Goal: Navigation & Orientation: Go to known website

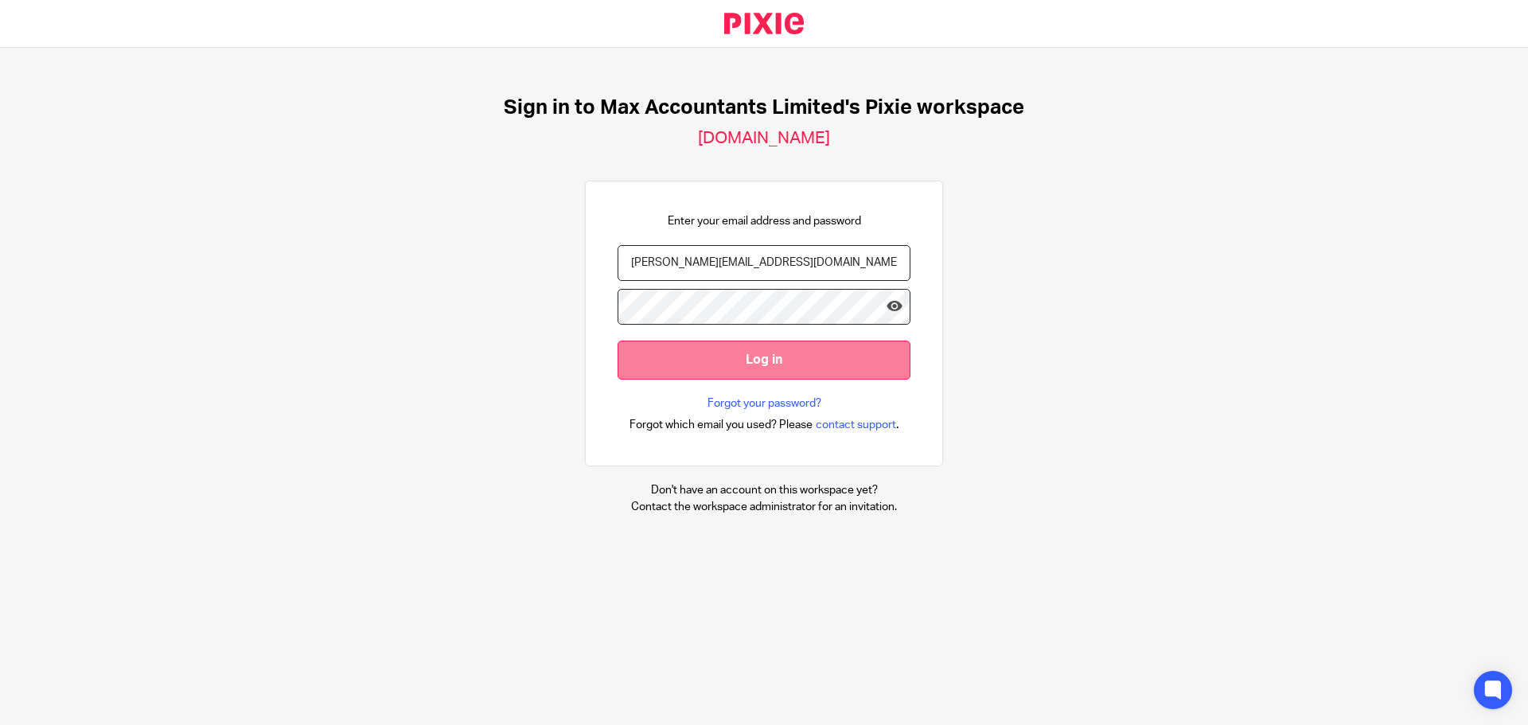
click at [742, 344] on input "Log in" at bounding box center [764, 360] width 293 height 39
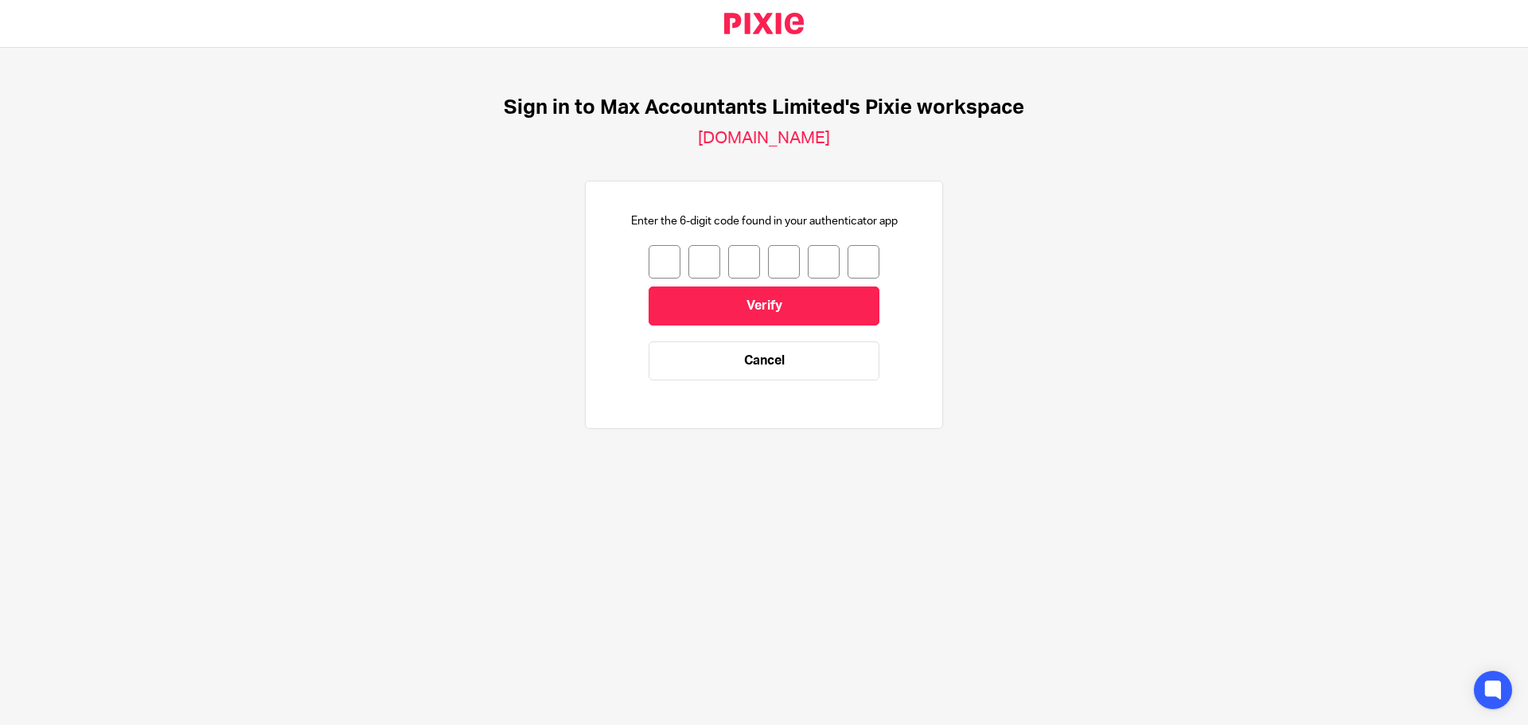
click at [661, 260] on input "number" at bounding box center [665, 261] width 32 height 33
type input "2"
type input "0"
type input "1"
type input "8"
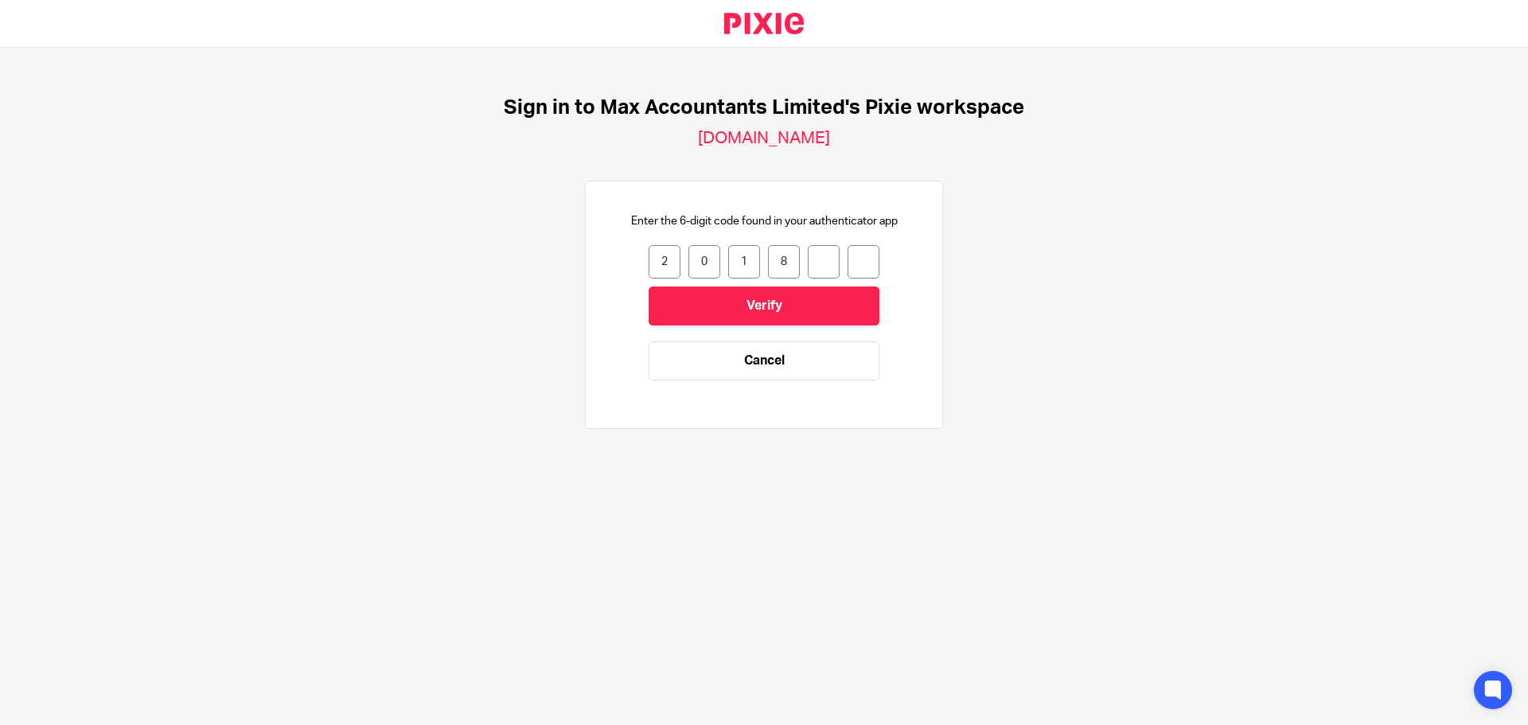
type input "3"
type input "2"
click at [683, 311] on input "Verify" at bounding box center [764, 306] width 231 height 39
